Goal: Information Seeking & Learning: Learn about a topic

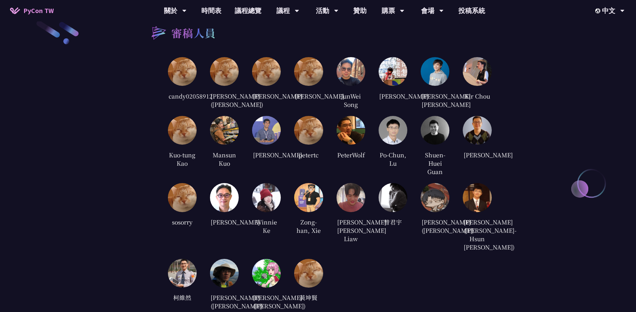
scroll to position [1558, 0]
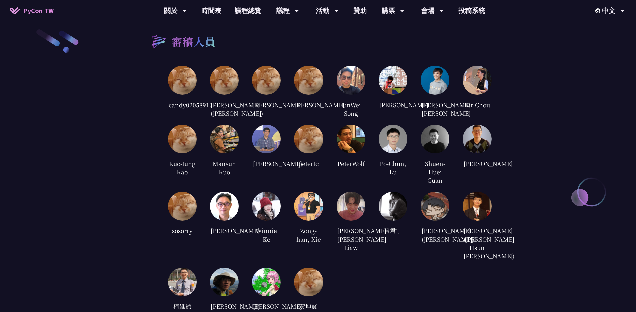
click at [177, 85] on img at bounding box center [182, 80] width 29 height 29
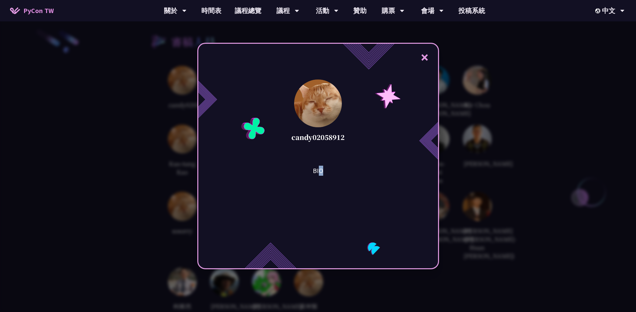
click at [323, 172] on p "BIO" at bounding box center [318, 171] width 10 height 10
drag, startPoint x: 424, startPoint y: 55, endPoint x: 428, endPoint y: 57, distance: 4.0
click at [424, 55] on button "×" at bounding box center [425, 57] width 20 height 20
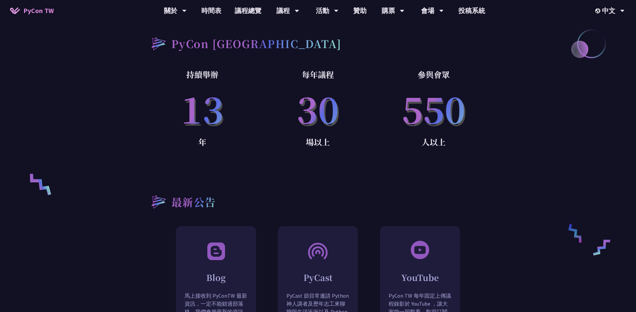
scroll to position [437, 0]
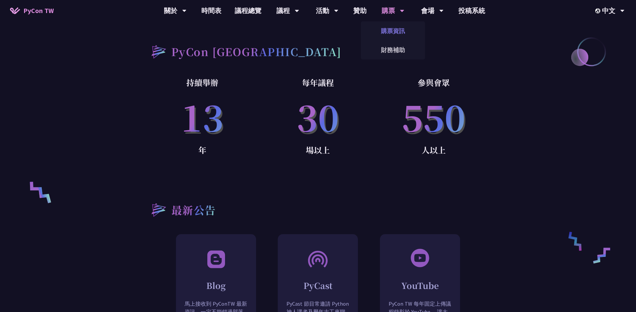
click at [390, 28] on link "購票資訊" at bounding box center [393, 31] width 64 height 16
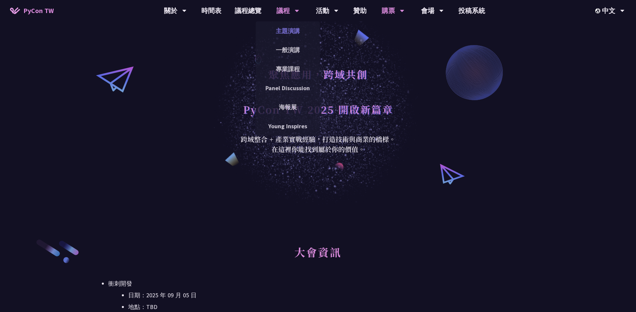
click at [293, 31] on link "主題演講" at bounding box center [288, 31] width 64 height 16
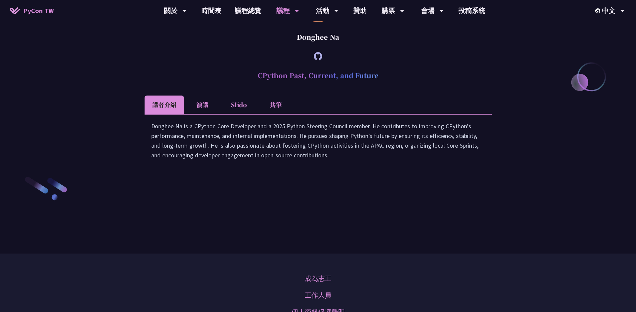
scroll to position [916, 0]
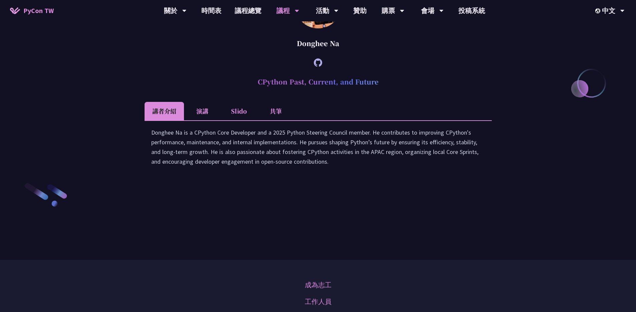
click at [315, 67] on icon at bounding box center [318, 62] width 8 height 8
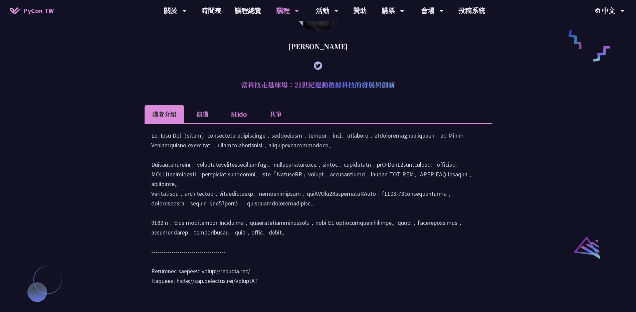
scroll to position [515, 0]
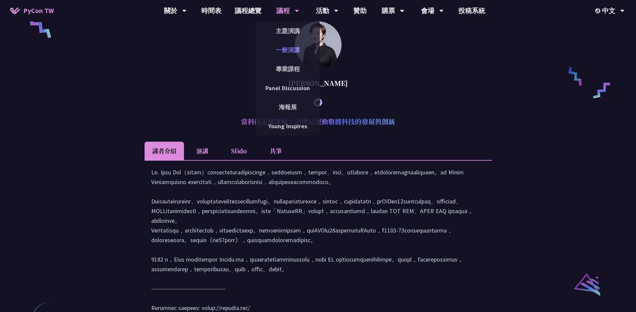
click at [296, 51] on link "一般演講" at bounding box center [288, 50] width 64 height 16
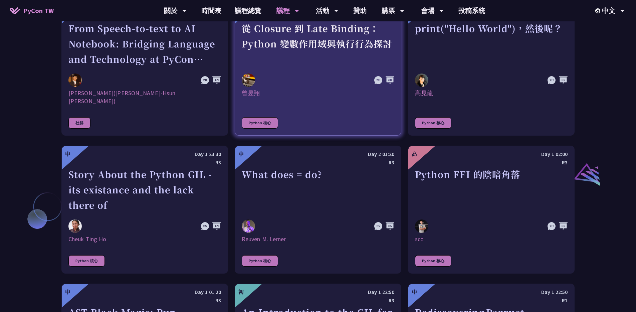
scroll to position [611, 0]
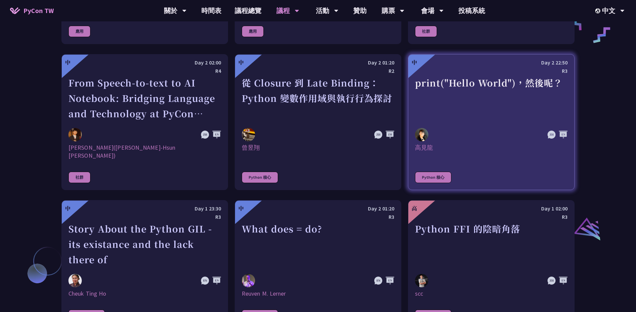
click at [477, 87] on div "print("Hello World")，然後呢？" at bounding box center [491, 98] width 153 height 46
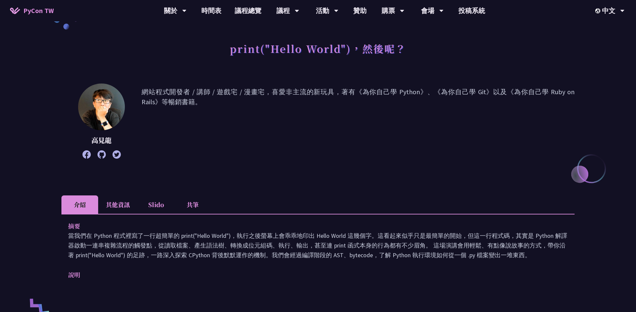
scroll to position [80, 0]
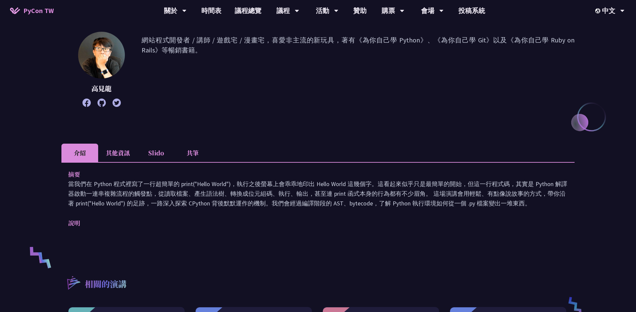
drag, startPoint x: 77, startPoint y: 223, endPoint x: 85, endPoint y: 219, distance: 8.8
click at [78, 222] on p "說明" at bounding box center [311, 223] width 486 height 10
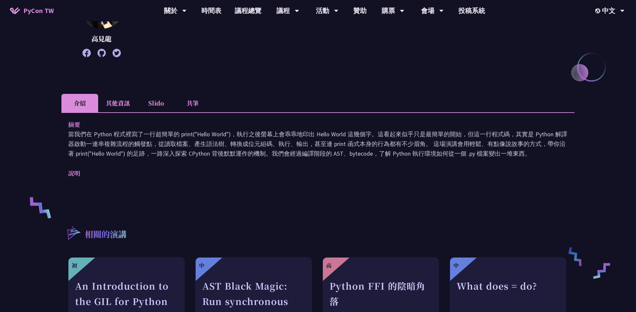
scroll to position [0, 0]
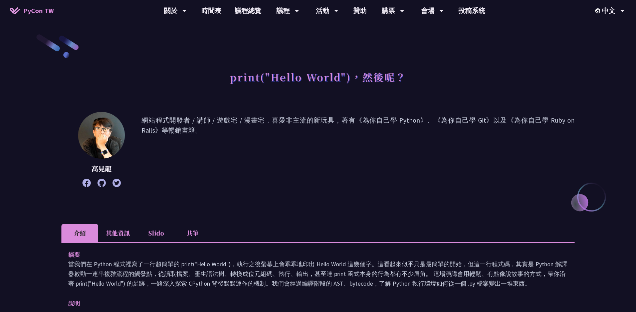
click at [172, 231] on li "Slido" at bounding box center [156, 233] width 37 height 18
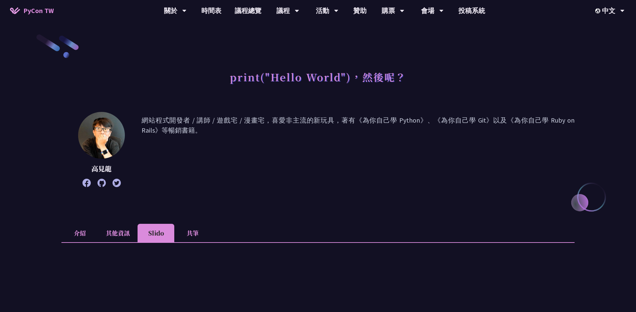
click at [112, 233] on li "其他資訊" at bounding box center [117, 233] width 39 height 18
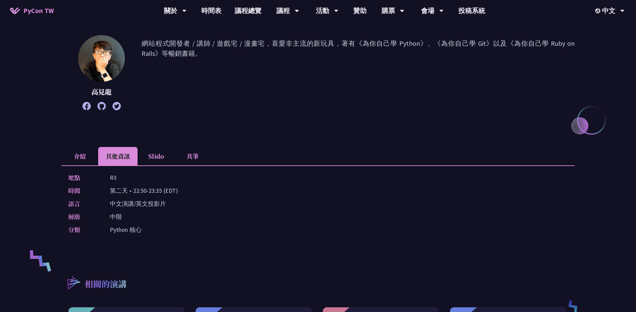
scroll to position [80, 0]
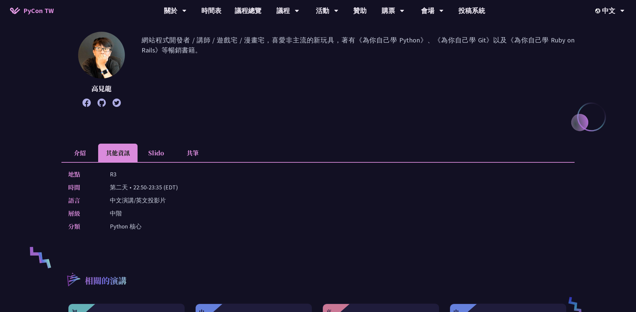
click at [197, 155] on li "共筆" at bounding box center [192, 153] width 37 height 18
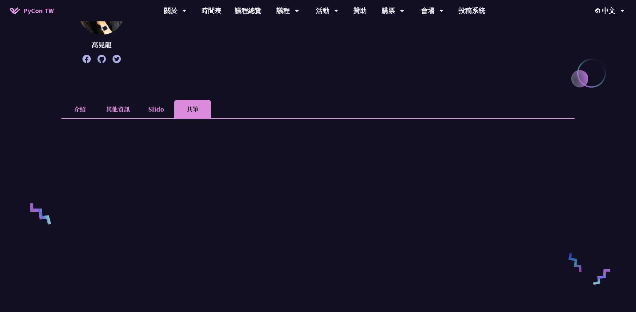
scroll to position [0, 0]
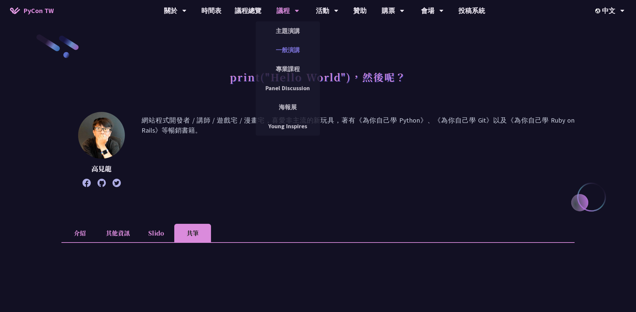
click at [292, 54] on link "一般演講" at bounding box center [288, 50] width 64 height 16
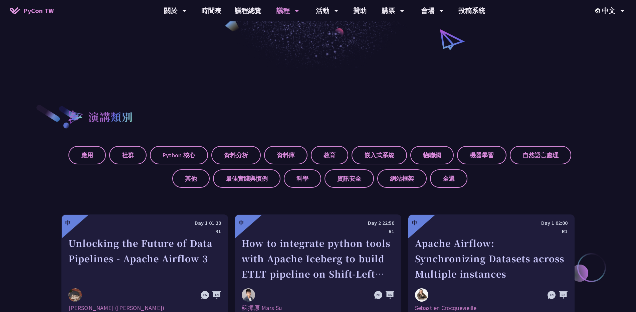
scroll to position [251, 0]
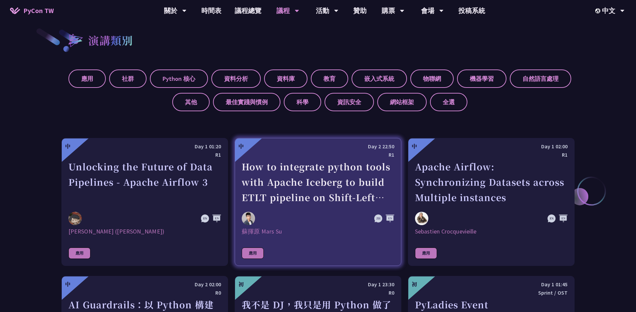
click at [269, 232] on div "蘇揮原 Mars Su" at bounding box center [318, 231] width 153 height 8
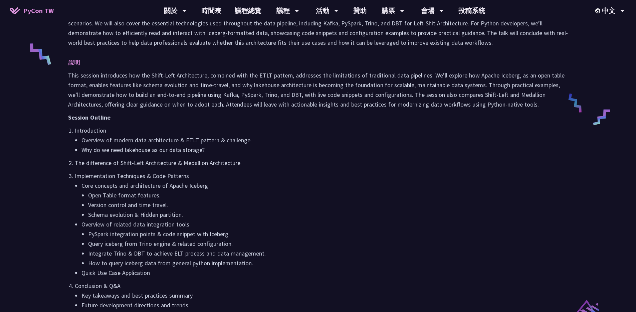
scroll to position [416, 0]
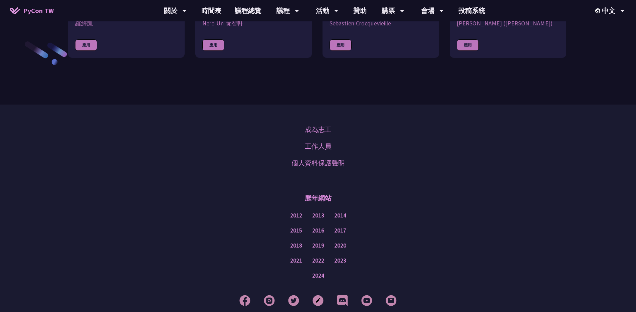
scroll to position [893, 0]
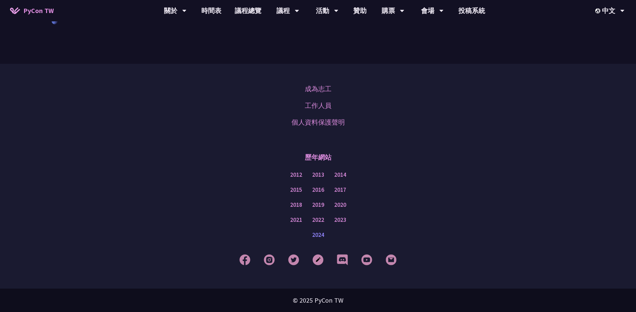
click at [321, 231] on link "2024" at bounding box center [318, 235] width 12 height 8
